Goal: Find specific page/section: Find specific page/section

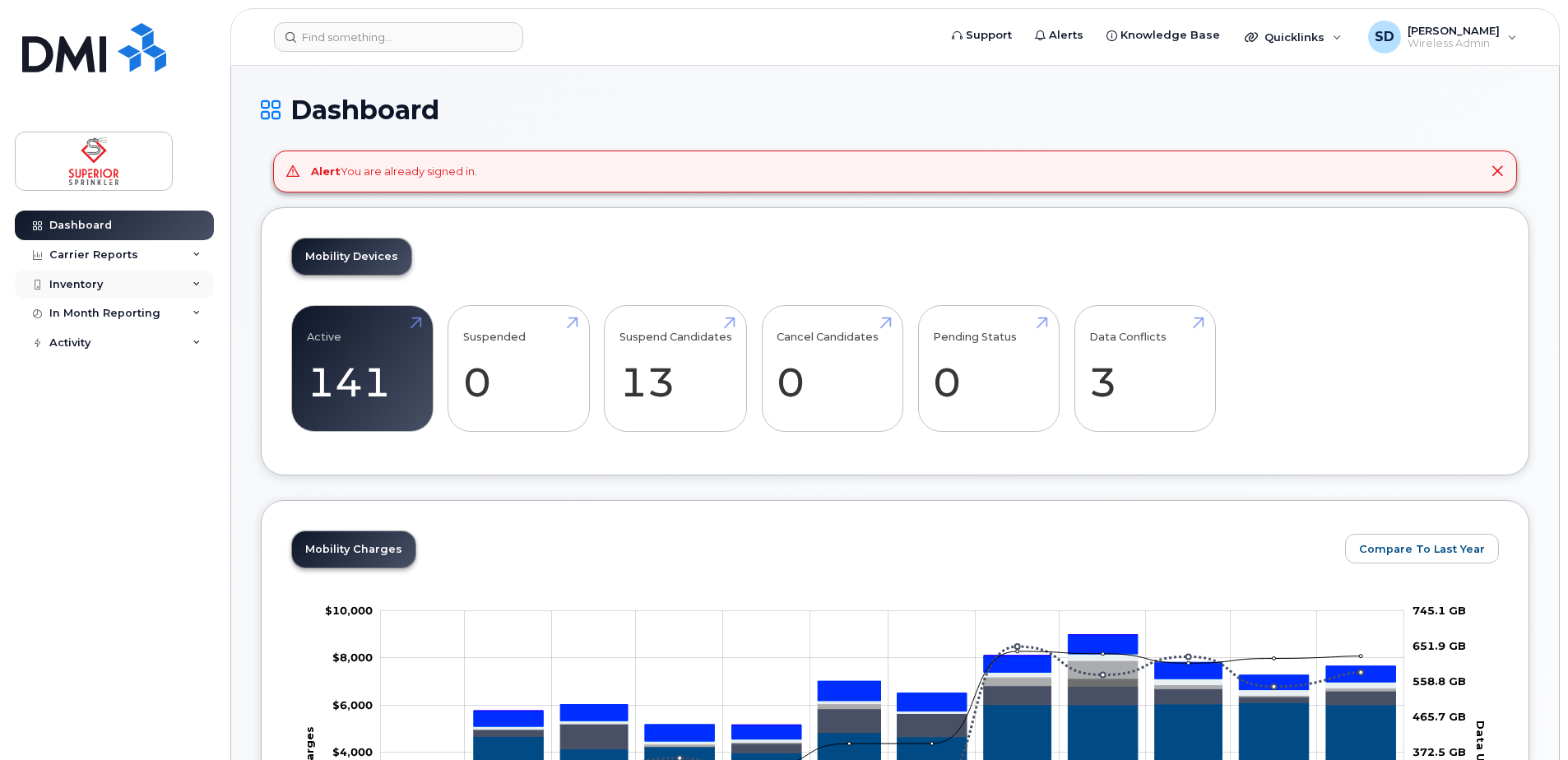
click at [155, 278] on div "Inventory" at bounding box center [114, 284] width 199 height 30
click at [122, 310] on div "Mobility Devices" at bounding box center [103, 314] width 93 height 14
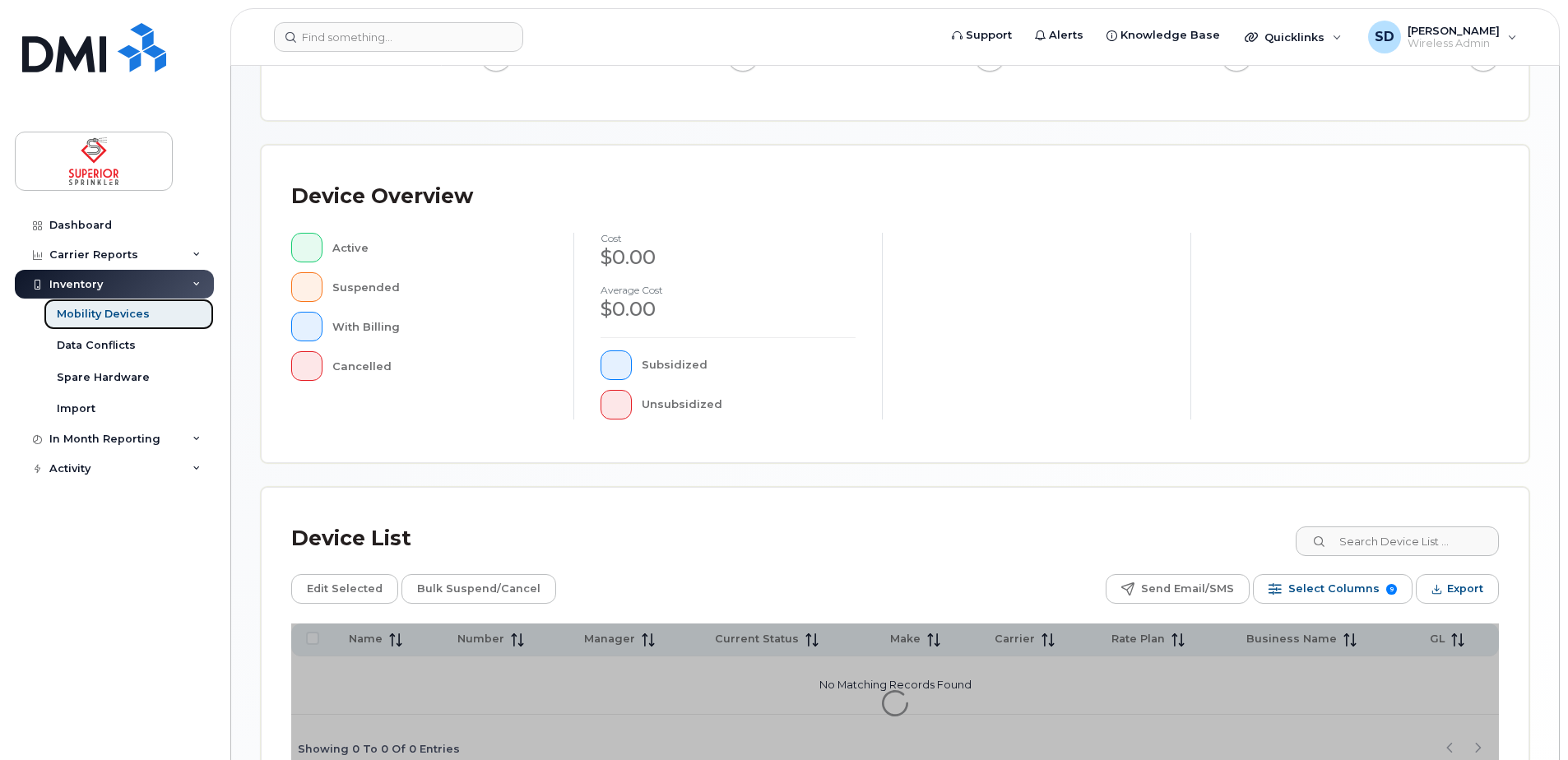
scroll to position [266, 0]
click at [1393, 547] on input at bounding box center [1397, 540] width 205 height 30
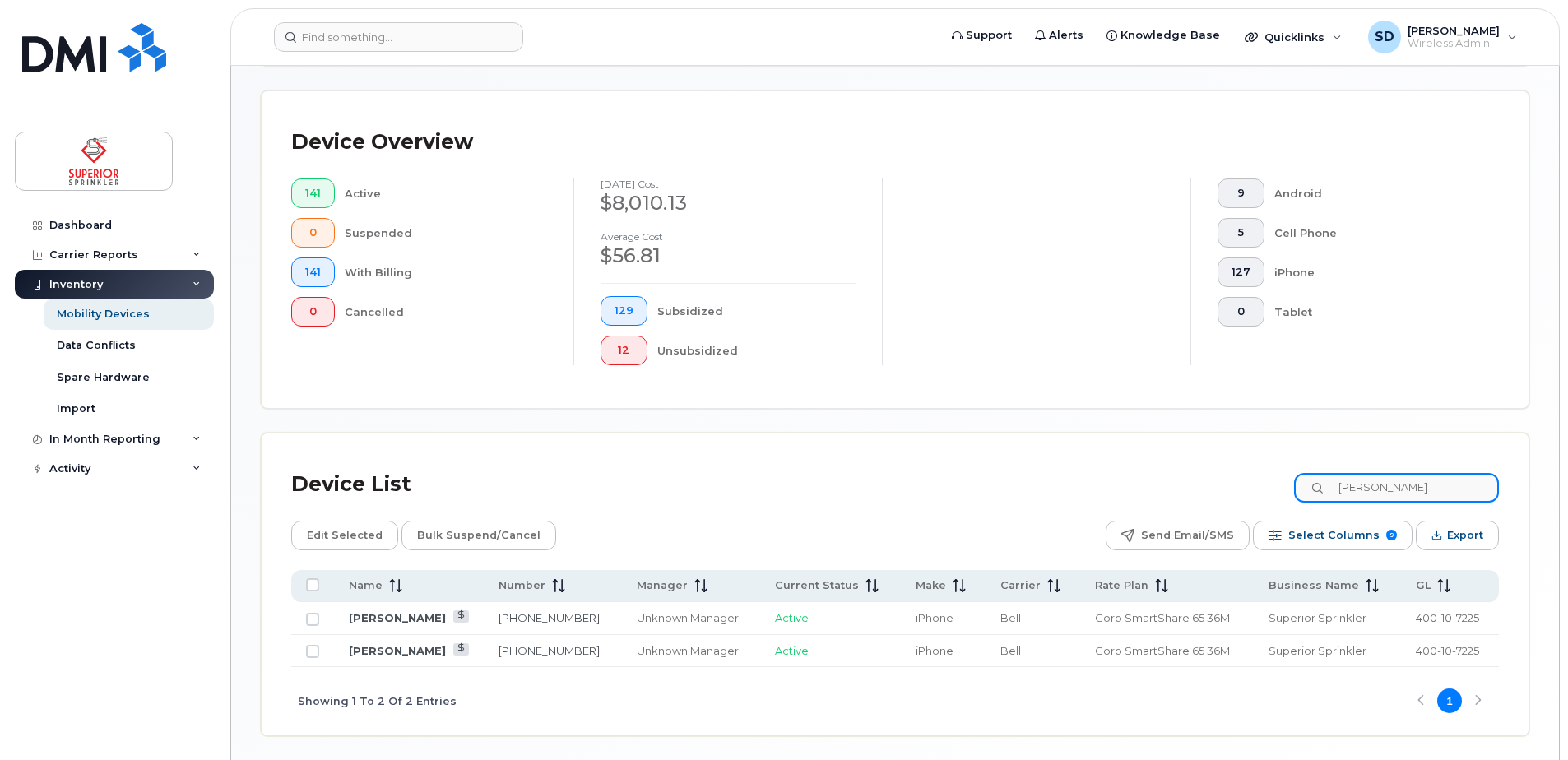
scroll to position [368, 0]
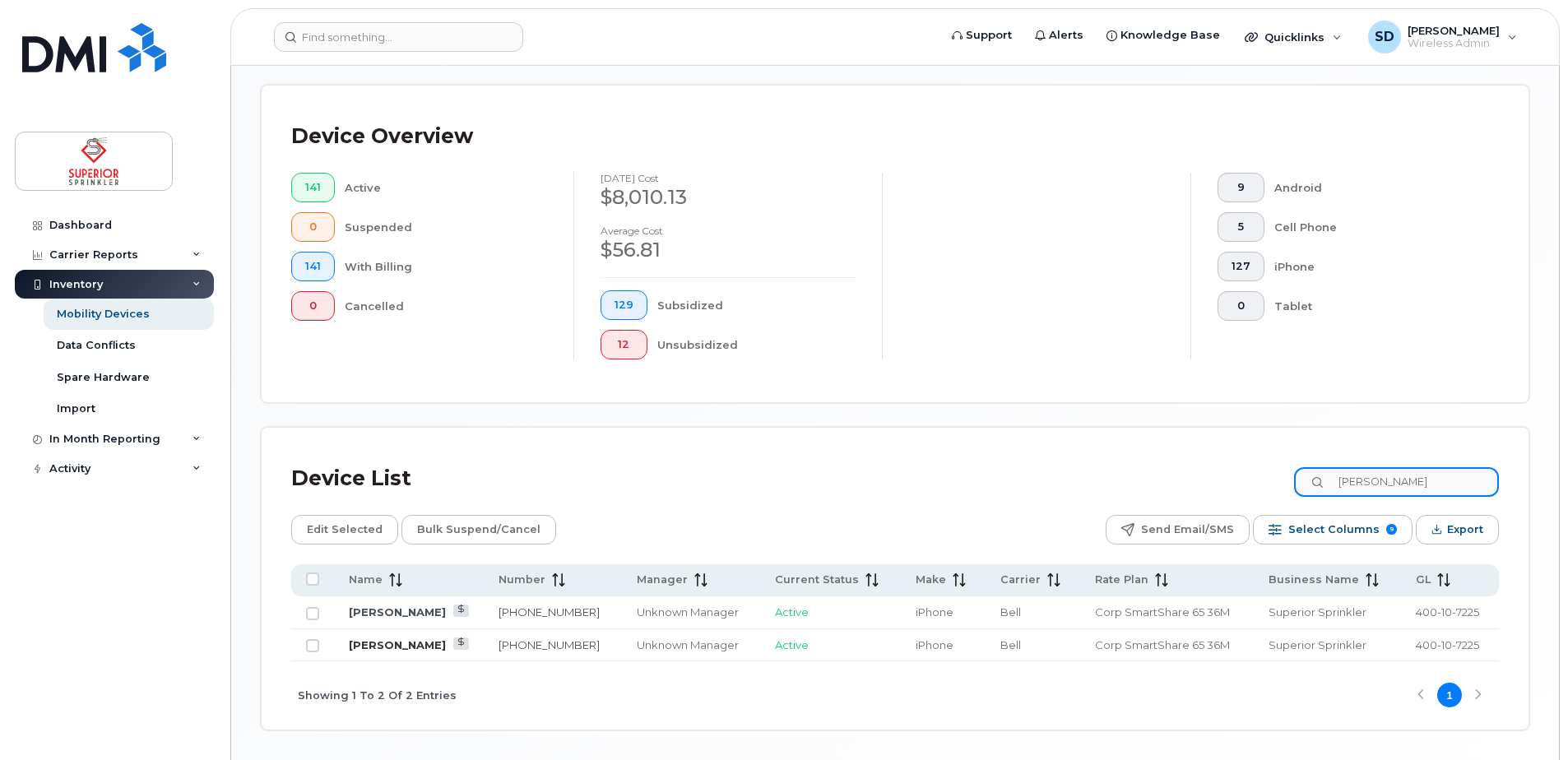
type input "[PERSON_NAME]"
click at [384, 645] on link "[PERSON_NAME]" at bounding box center [398, 644] width 97 height 13
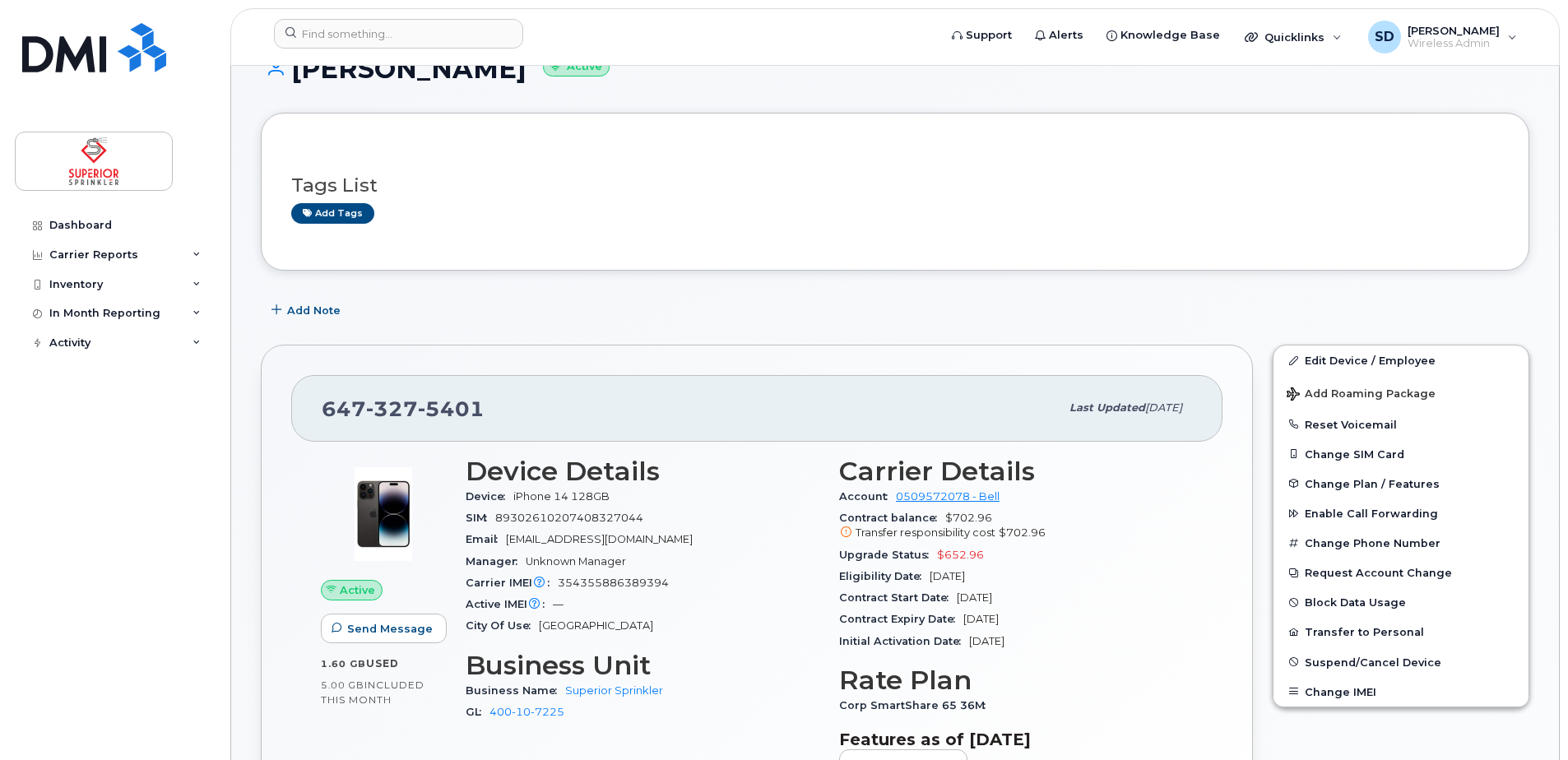
scroll to position [40, 0]
click at [555, 320] on div "Add Note" at bounding box center [895, 310] width 1268 height 30
